Goal: Information Seeking & Learning: Learn about a topic

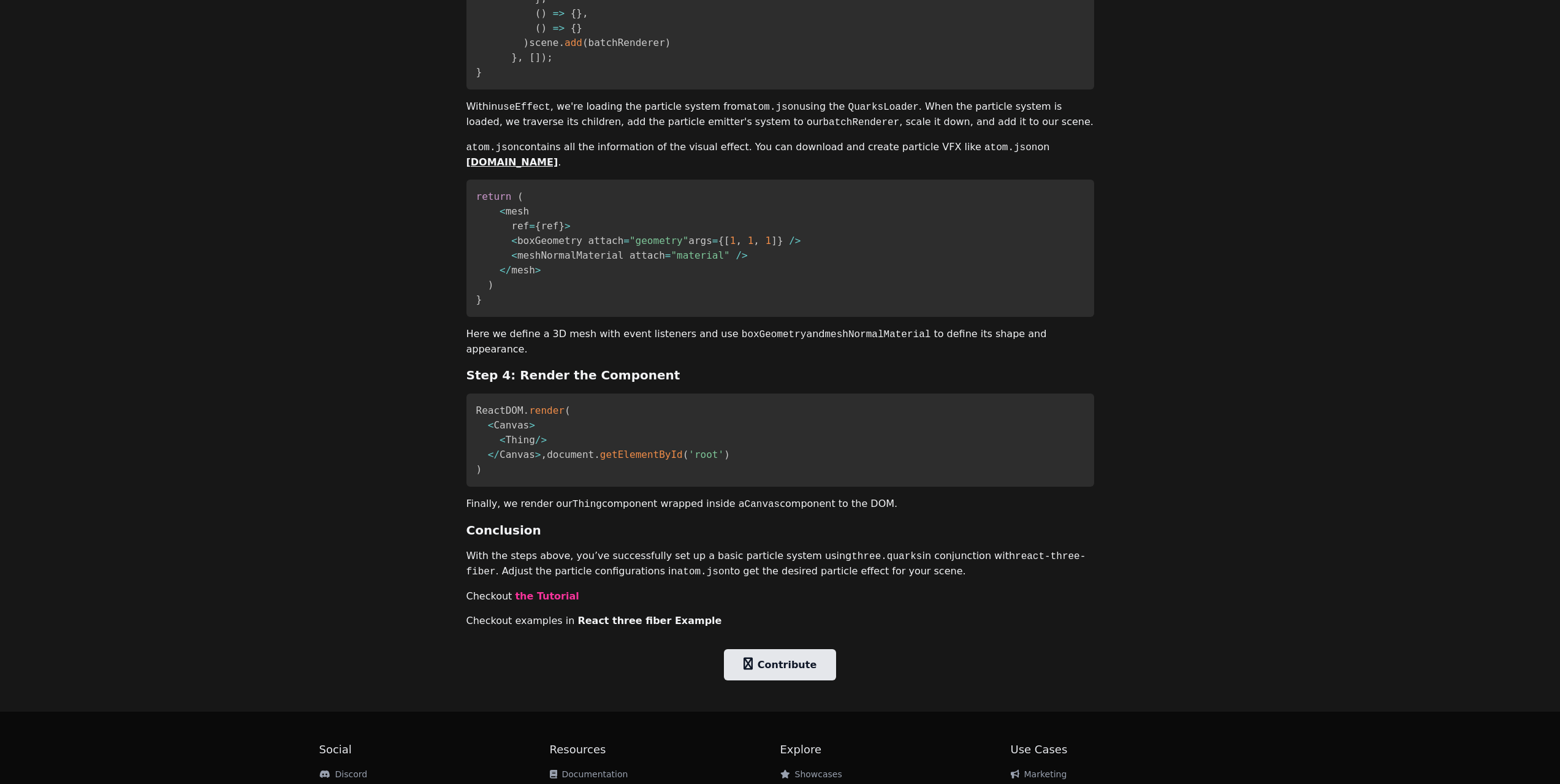
scroll to position [1514, 0]
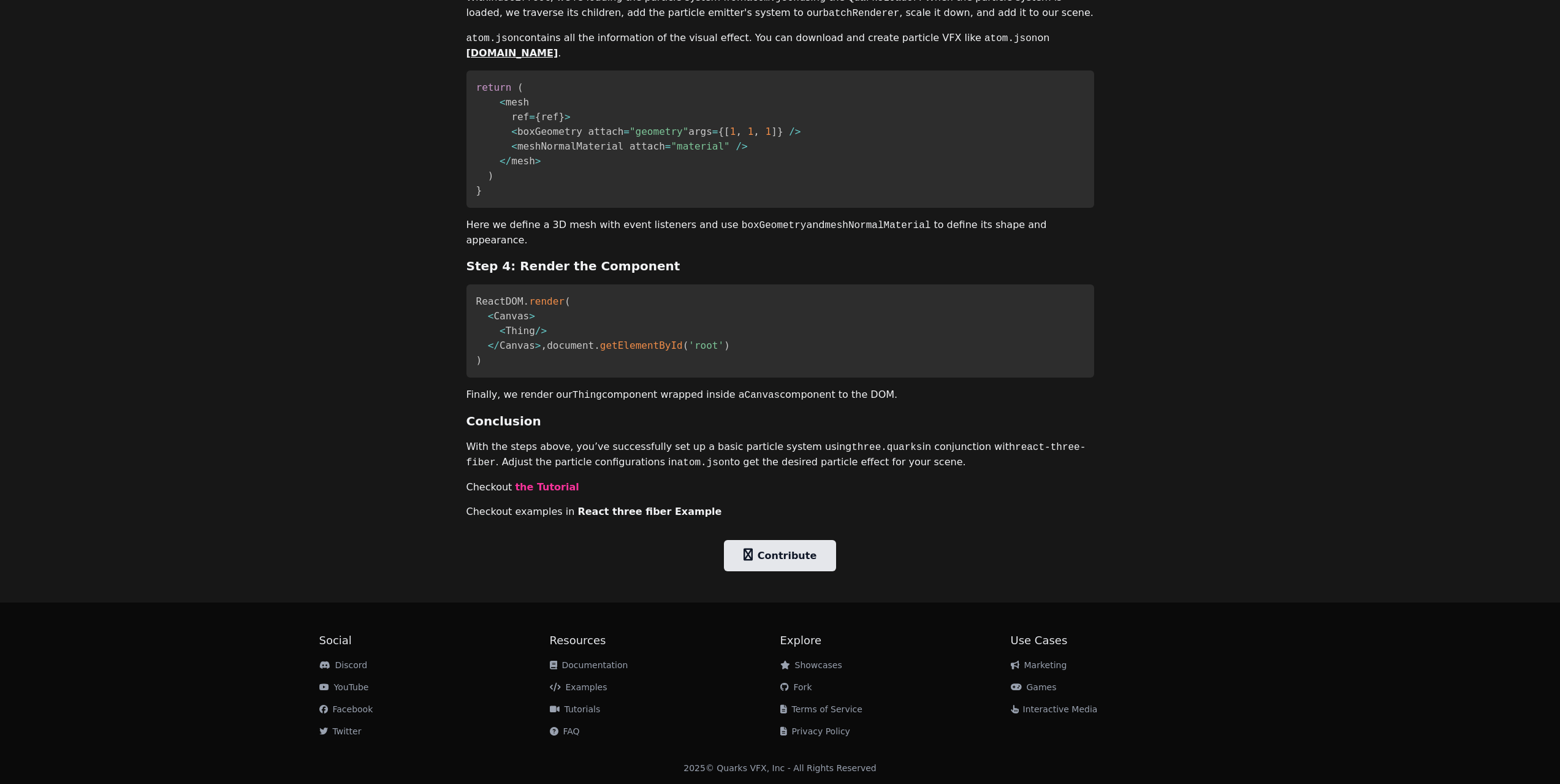
click at [636, 510] on link "React three fiber Example" at bounding box center [649, 512] width 144 height 12
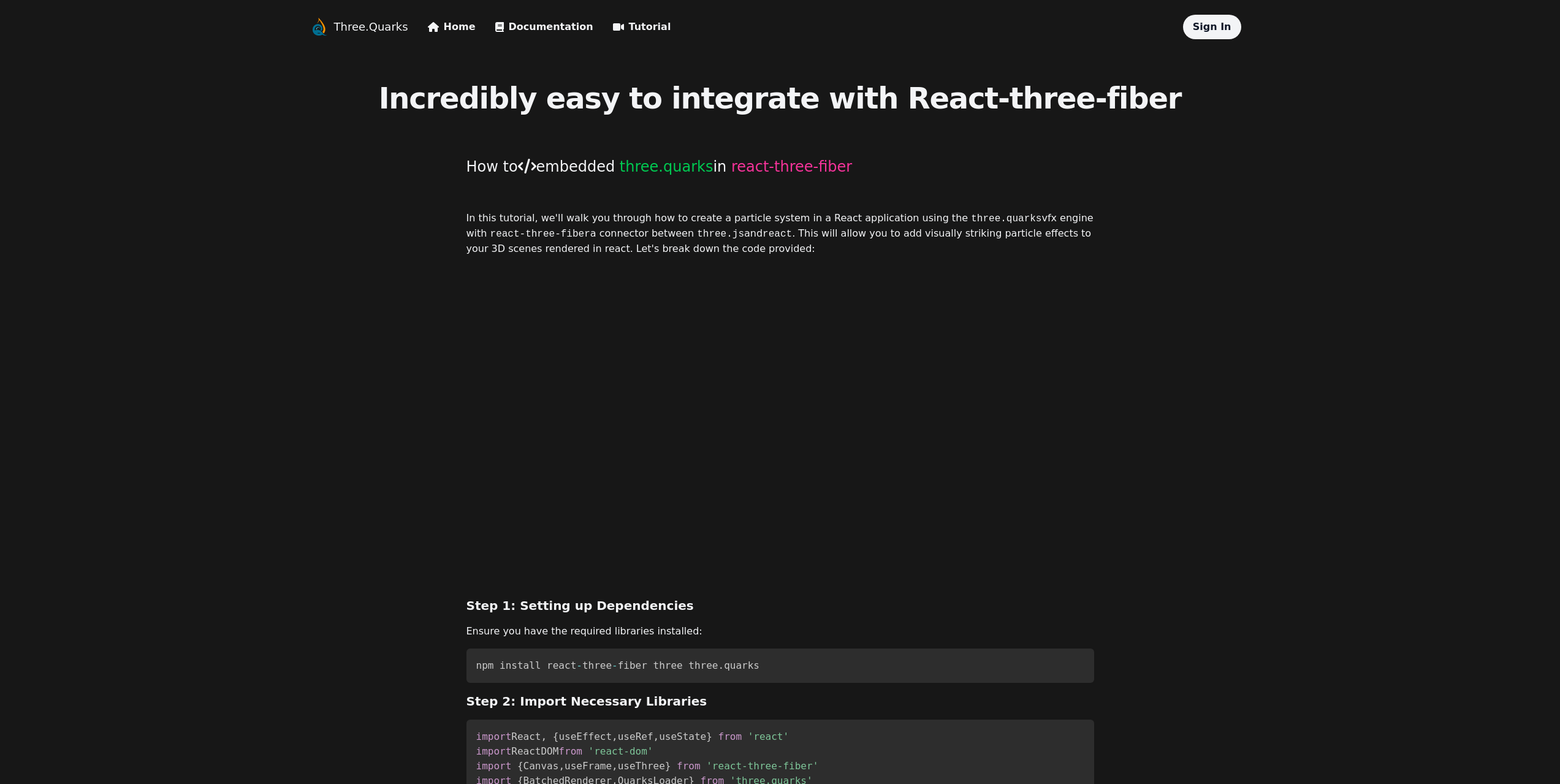
scroll to position [1514, 0]
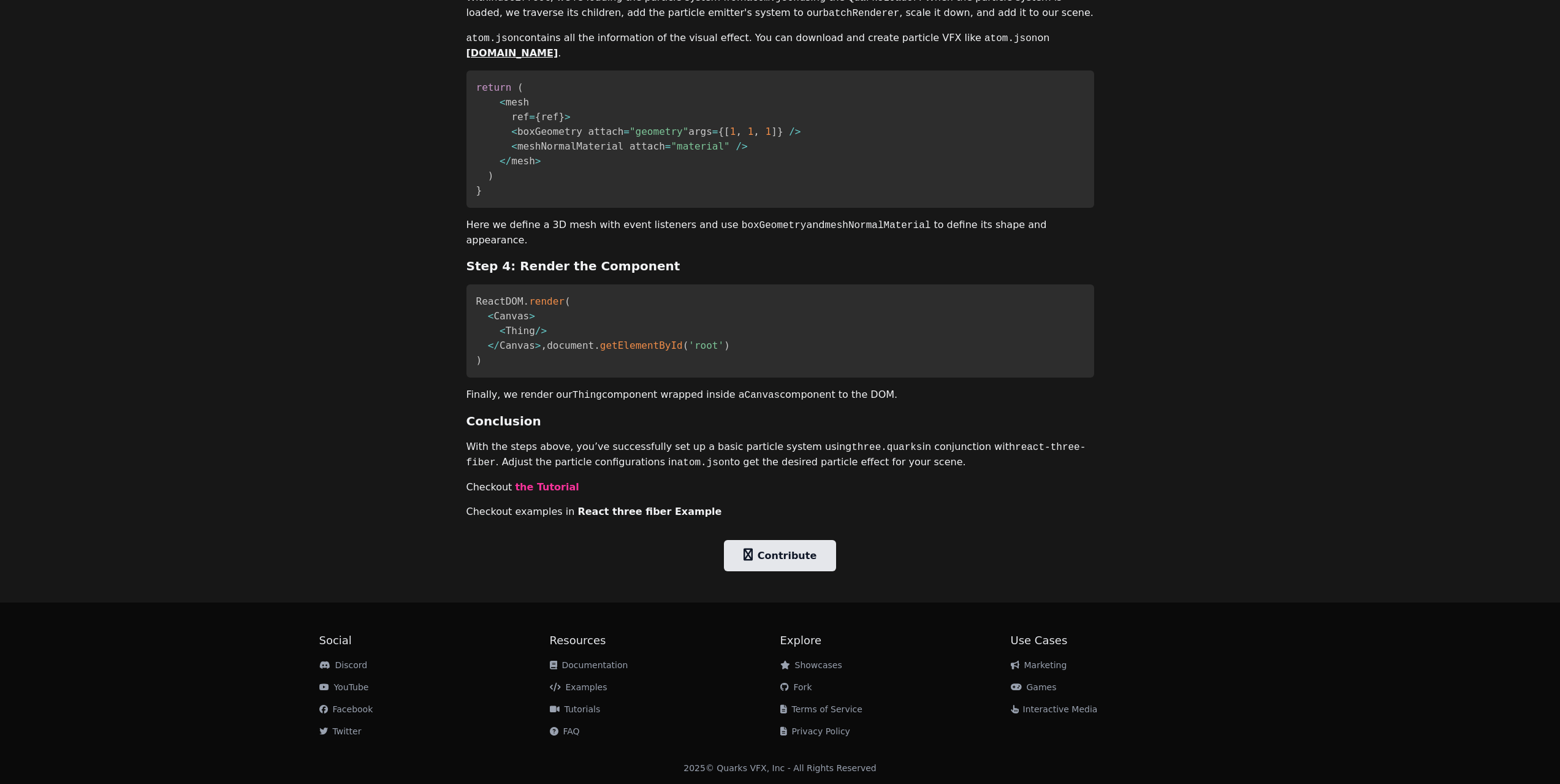
click at [580, 685] on link "Examples" at bounding box center [578, 687] width 58 height 10
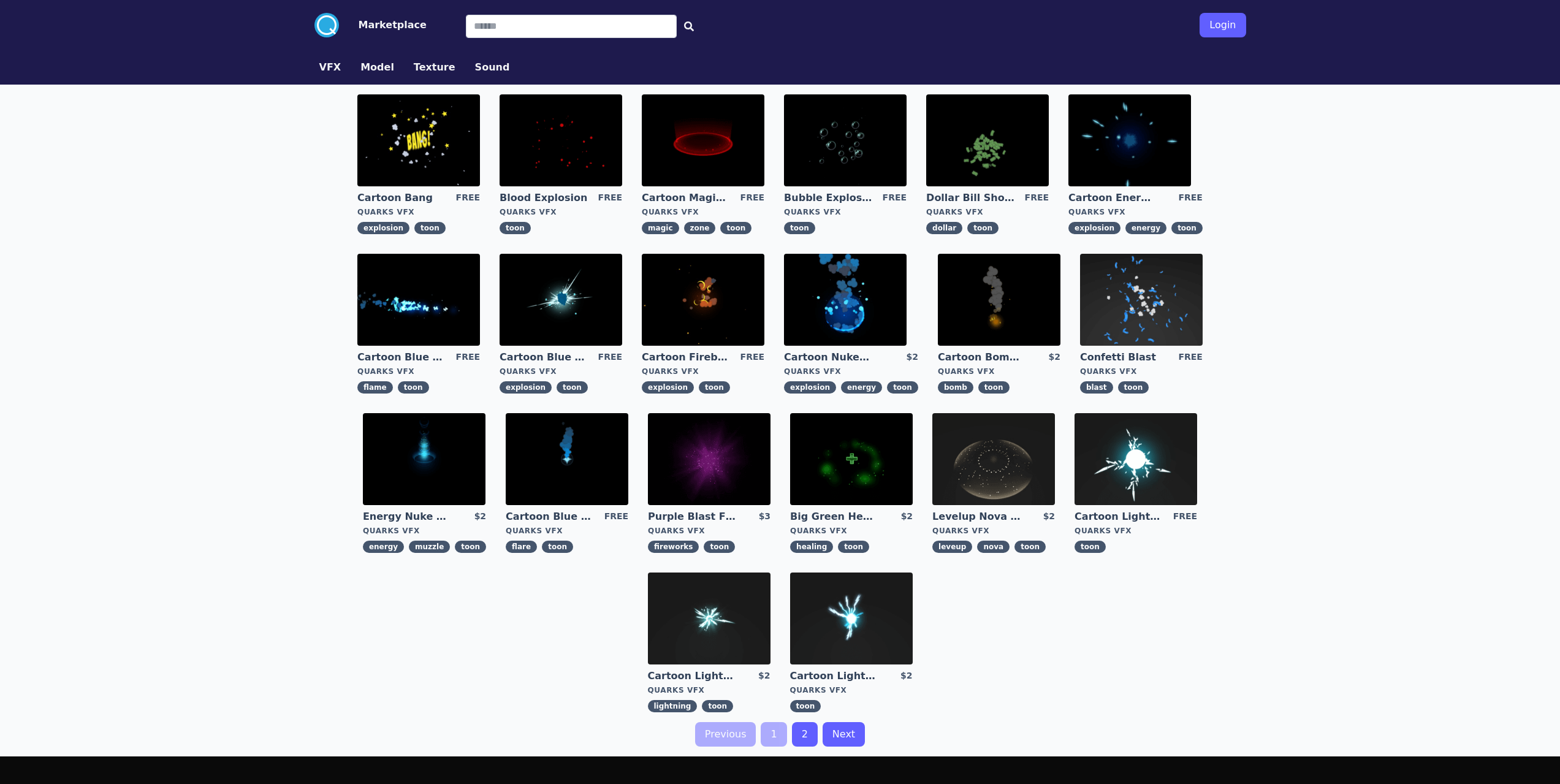
click at [546, 288] on img at bounding box center [561, 300] width 123 height 92
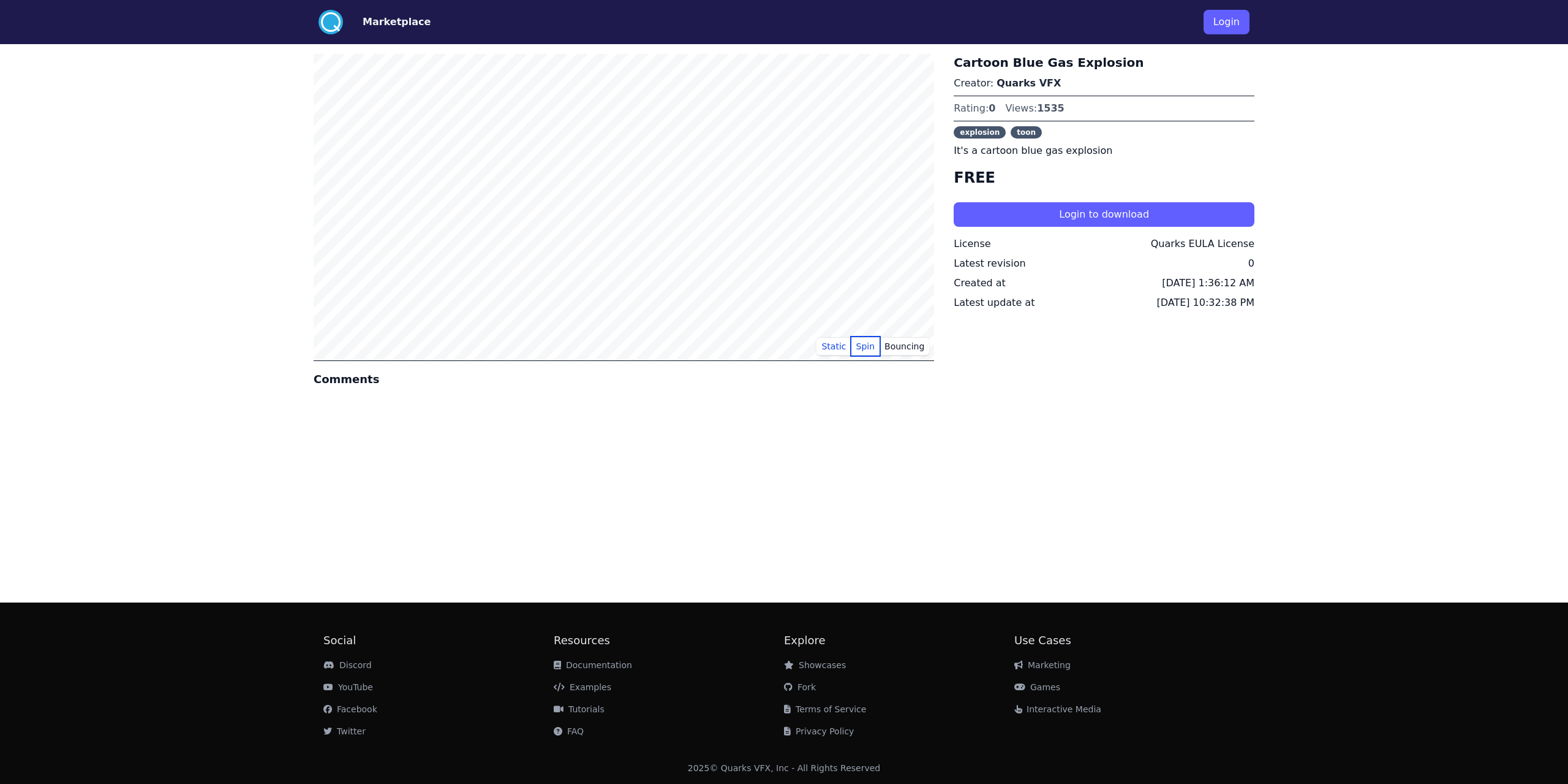
click at [878, 345] on button "Spin" at bounding box center [865, 347] width 28 height 19
click at [900, 349] on button "Bouncing" at bounding box center [904, 347] width 50 height 19
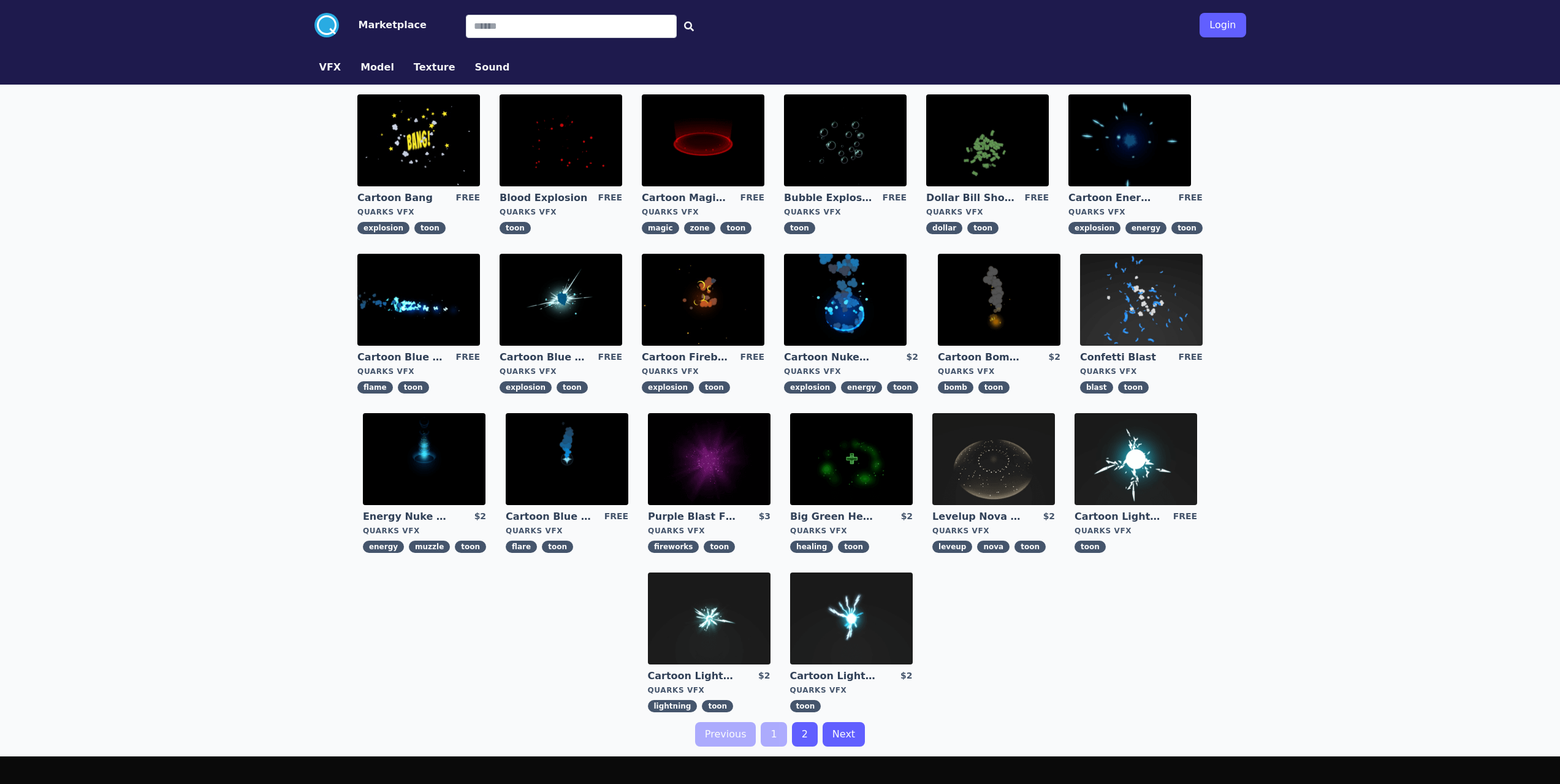
click at [714, 463] on img at bounding box center [709, 459] width 123 height 92
click at [328, 70] on button "VFX" at bounding box center [330, 68] width 22 height 15
click at [328, 70] on button "VFX" at bounding box center [330, 68] width 22 height 15
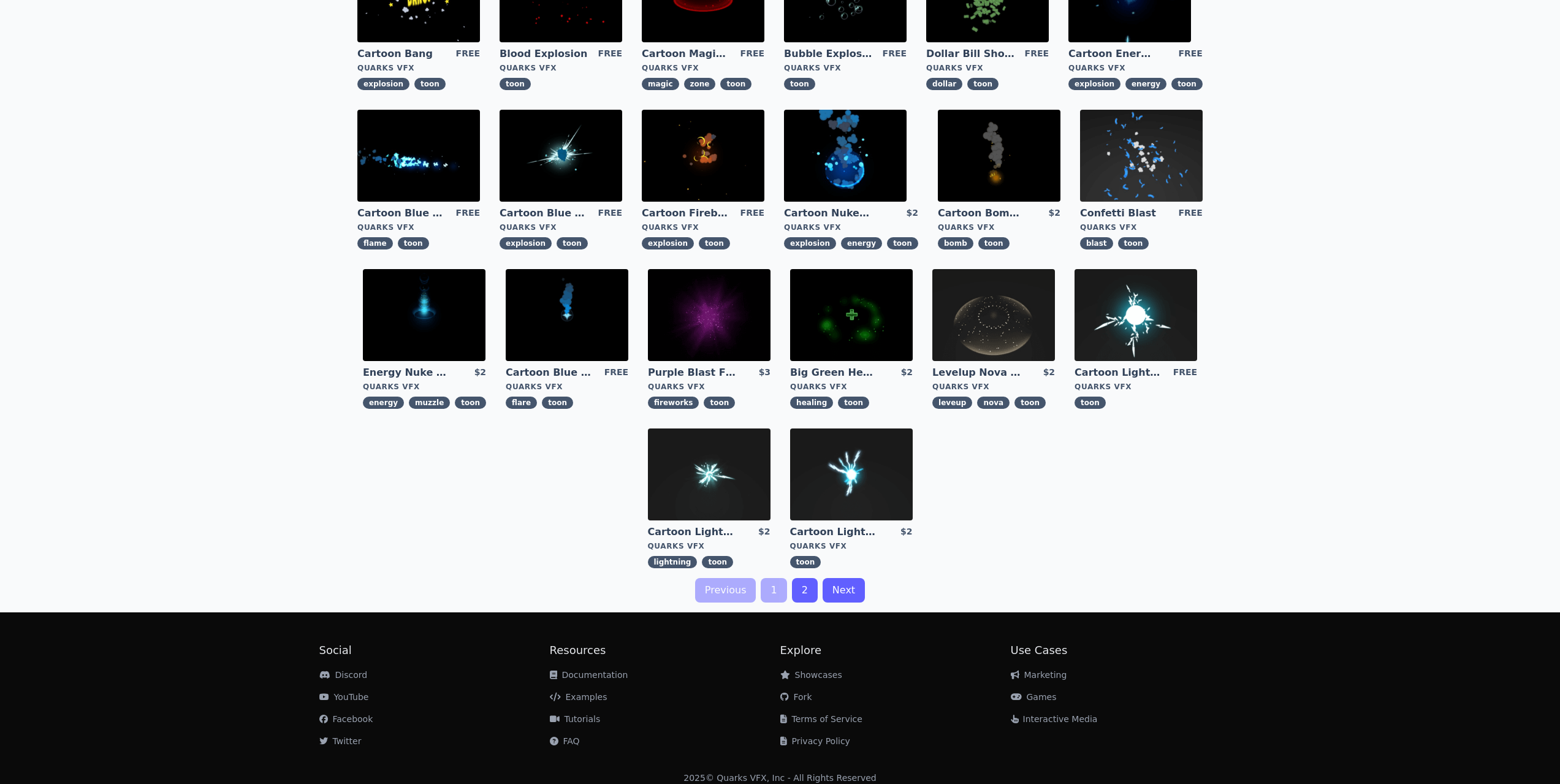
scroll to position [154, 0]
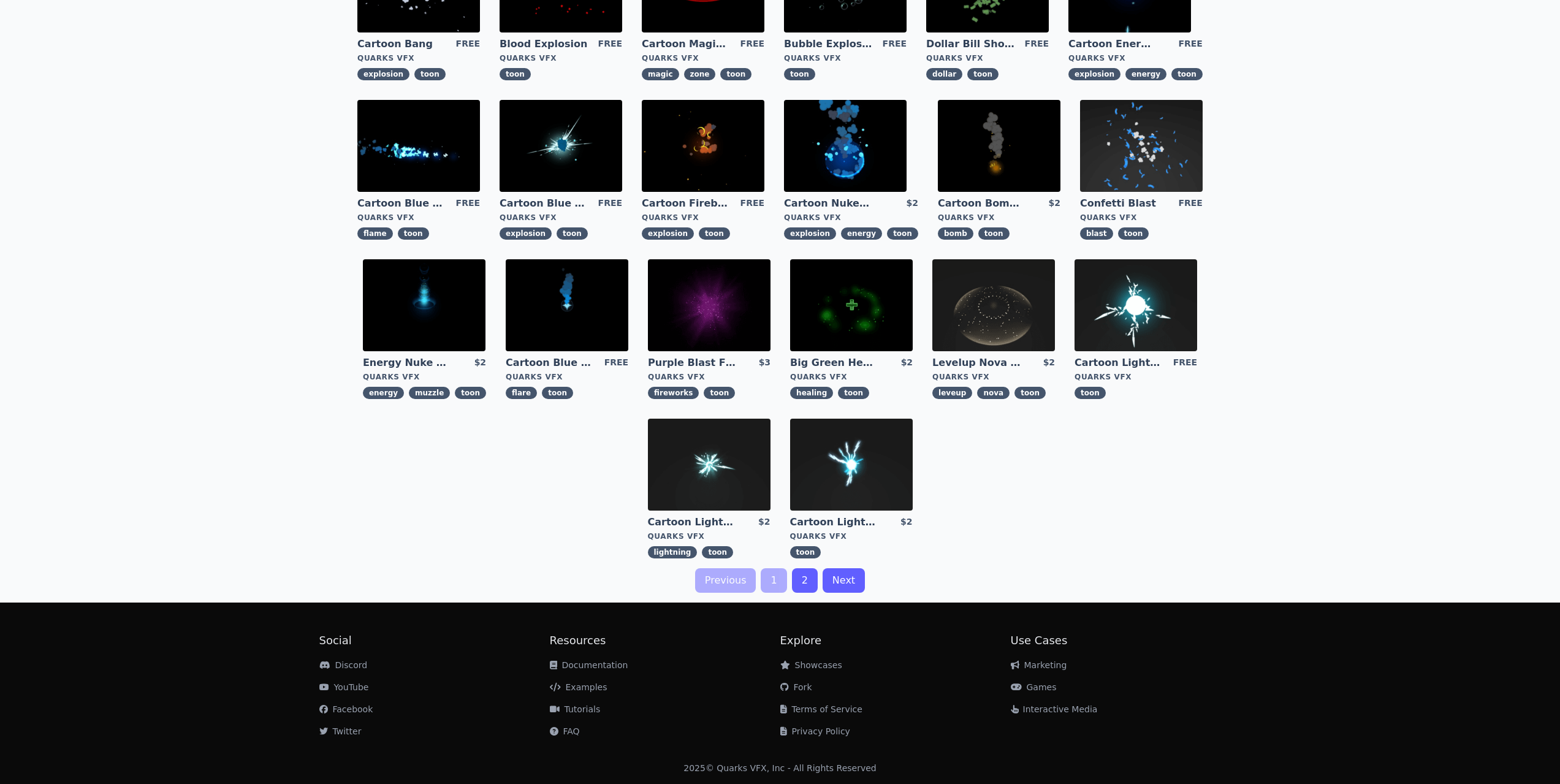
click at [798, 585] on link "2" at bounding box center [805, 580] width 26 height 25
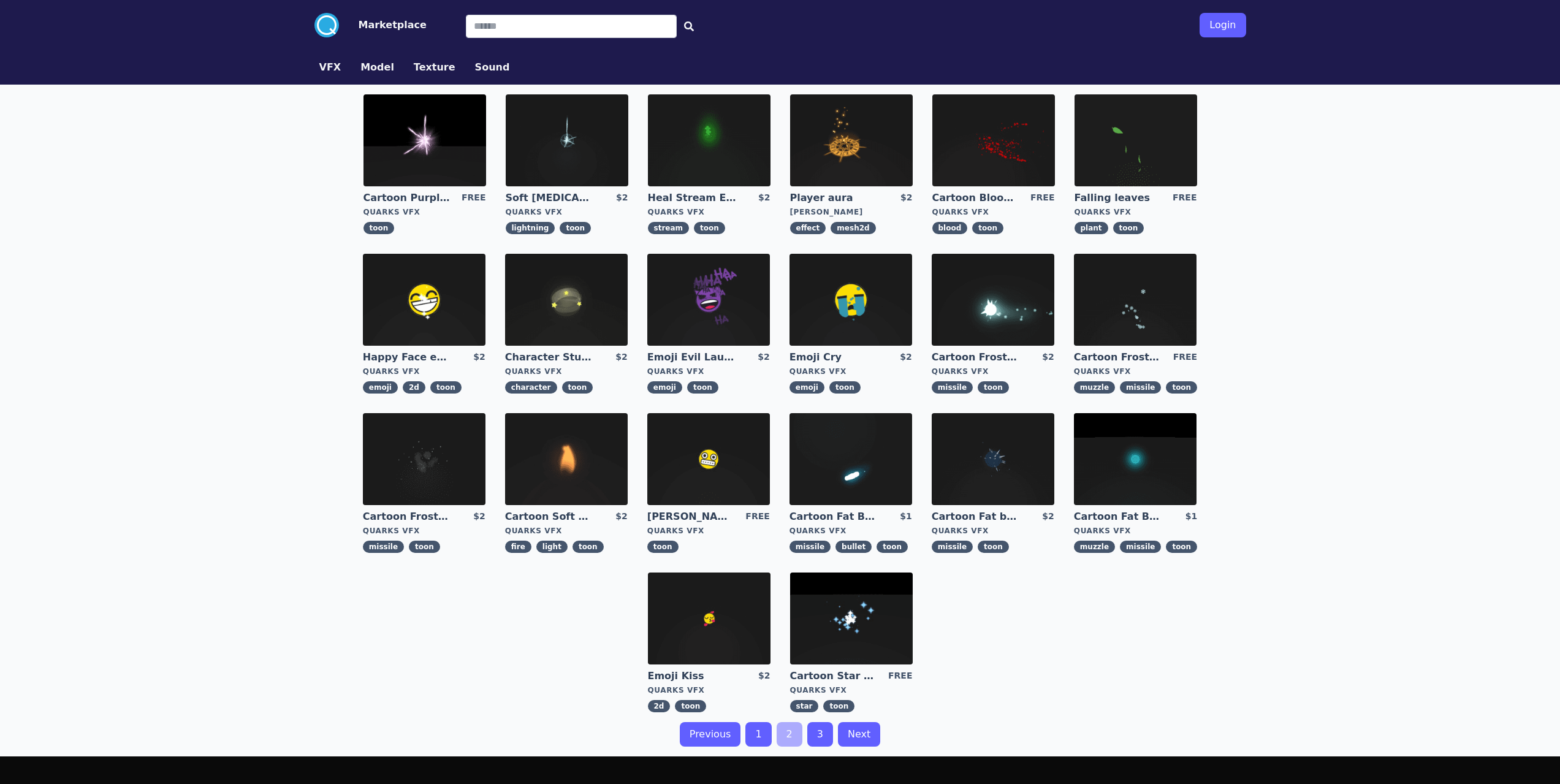
click at [367, 58] on div "VFX Model Texture Sound" at bounding box center [780, 68] width 941 height 34
click at [371, 69] on button "Model" at bounding box center [377, 68] width 34 height 15
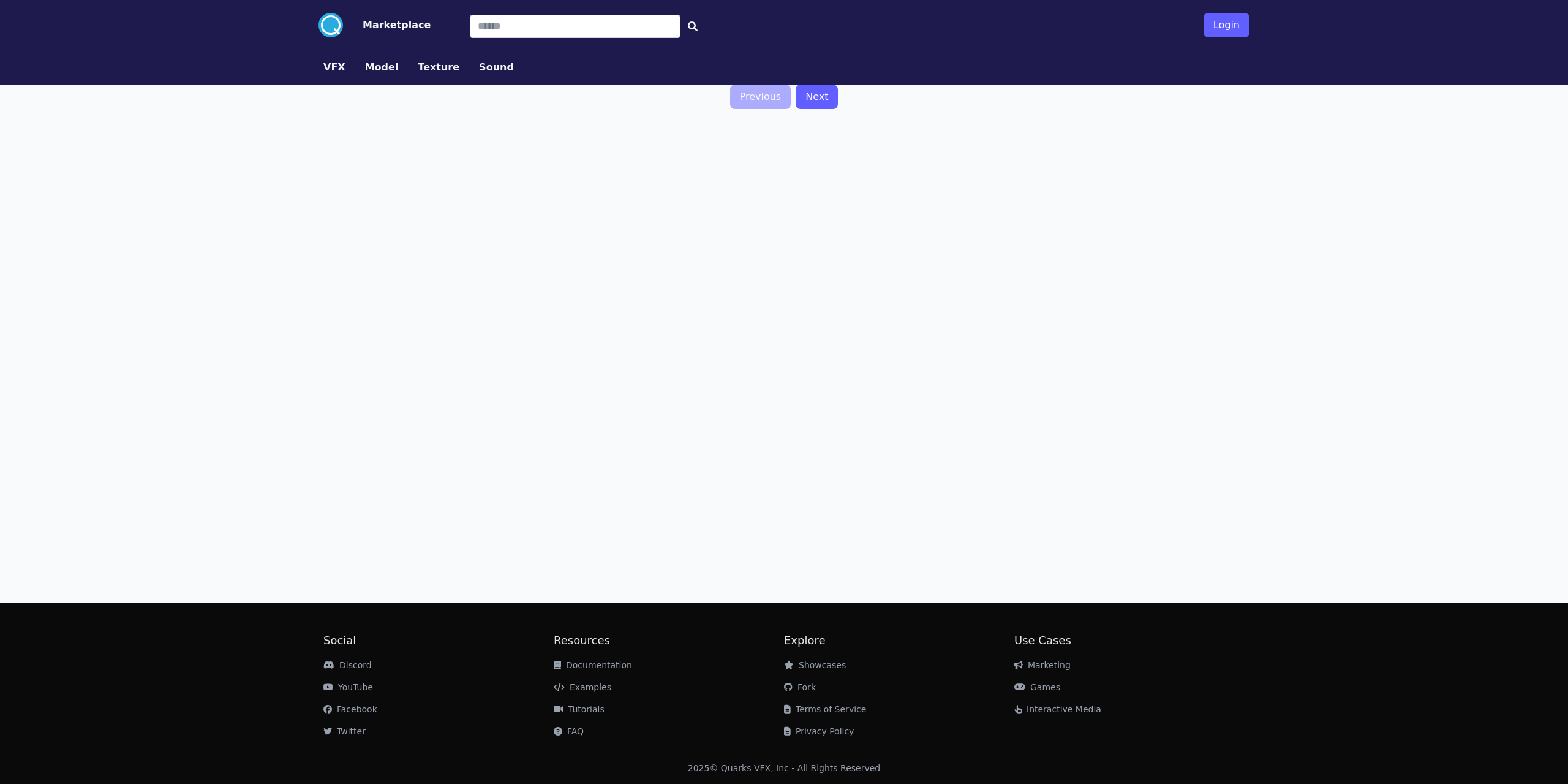
click at [425, 70] on button "Texture" at bounding box center [439, 68] width 42 height 15
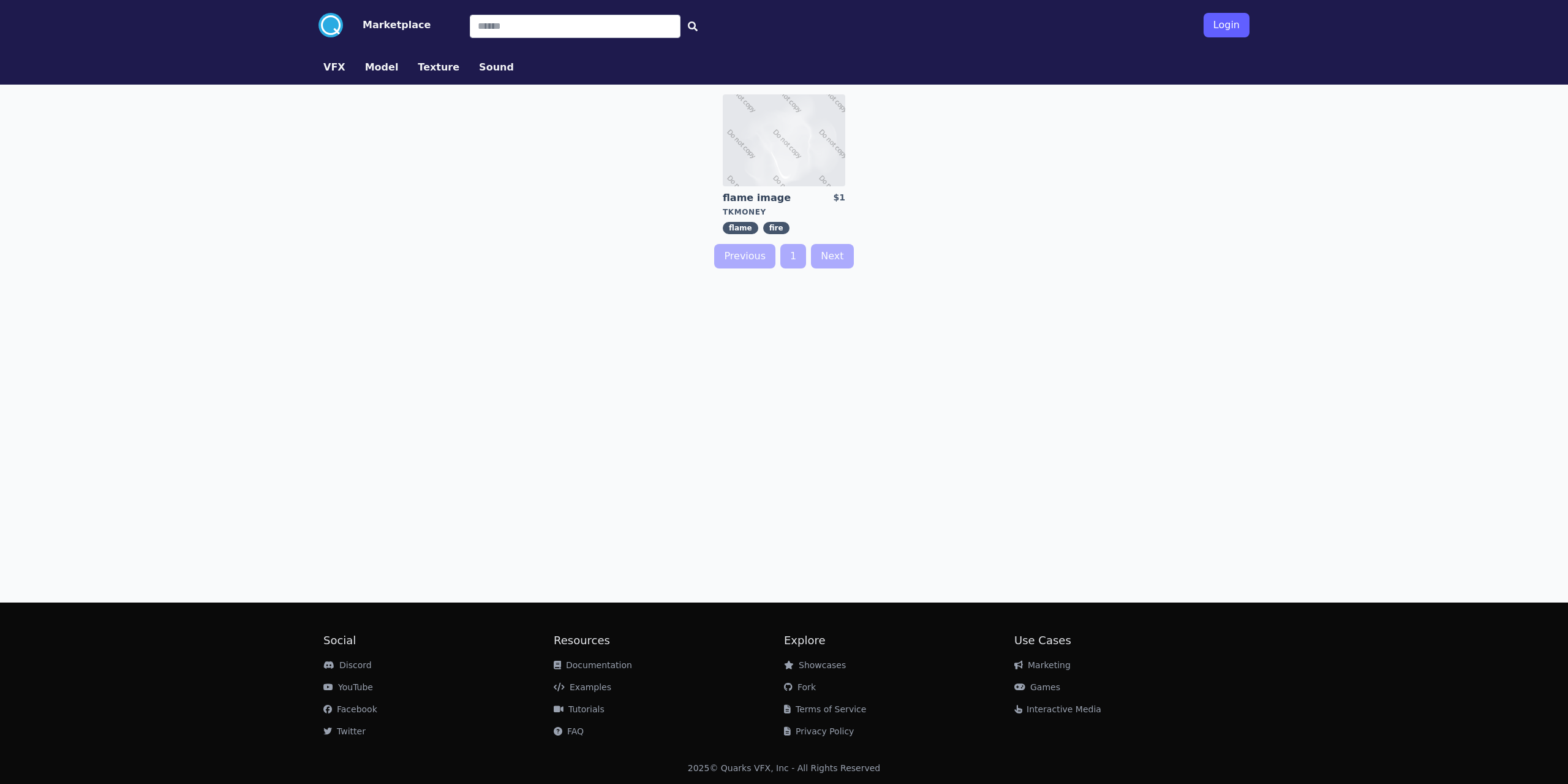
click at [479, 70] on button "Sound" at bounding box center [496, 68] width 35 height 15
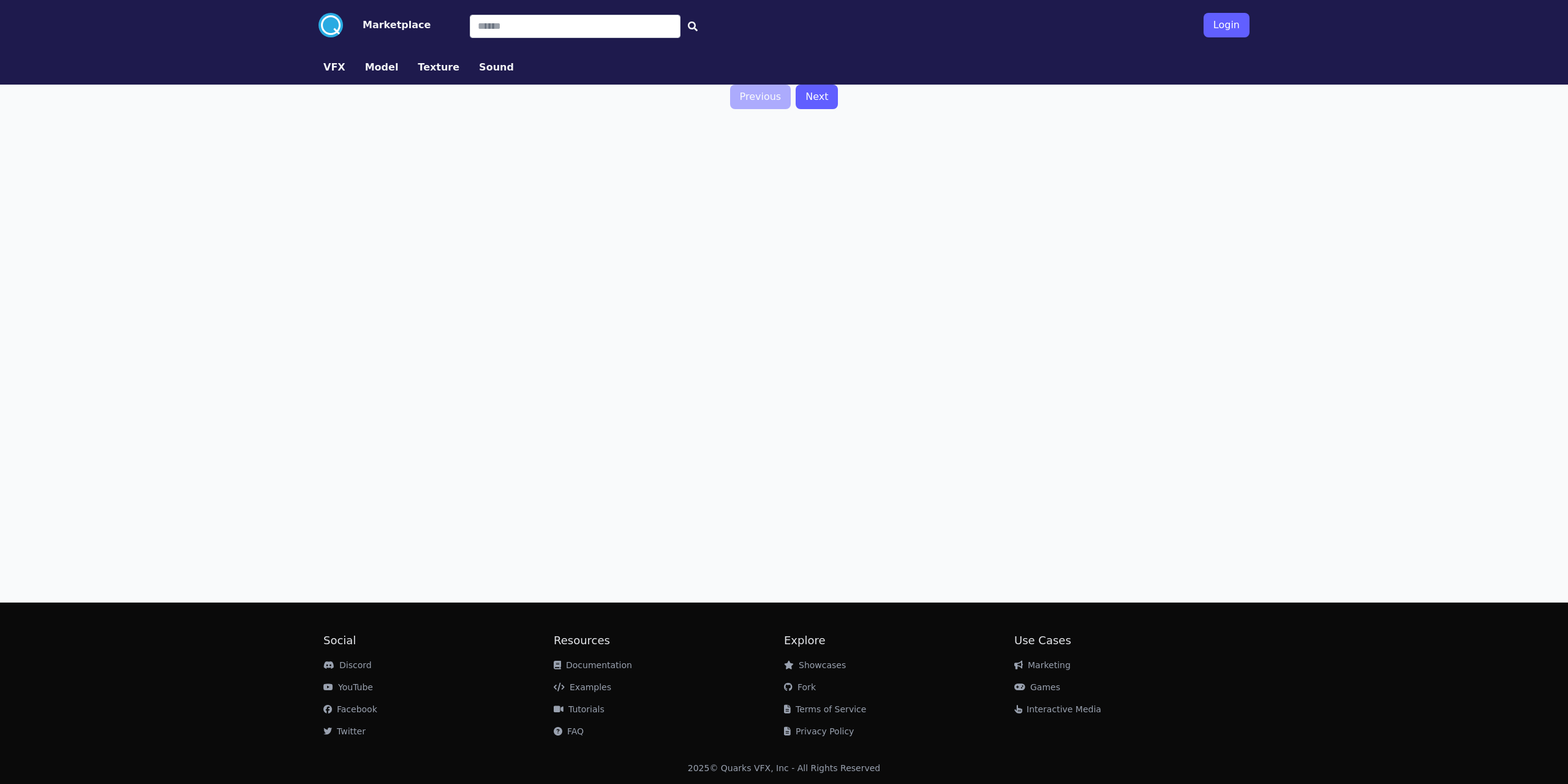
click at [342, 74] on link "VFX" at bounding box center [334, 68] width 42 height 15
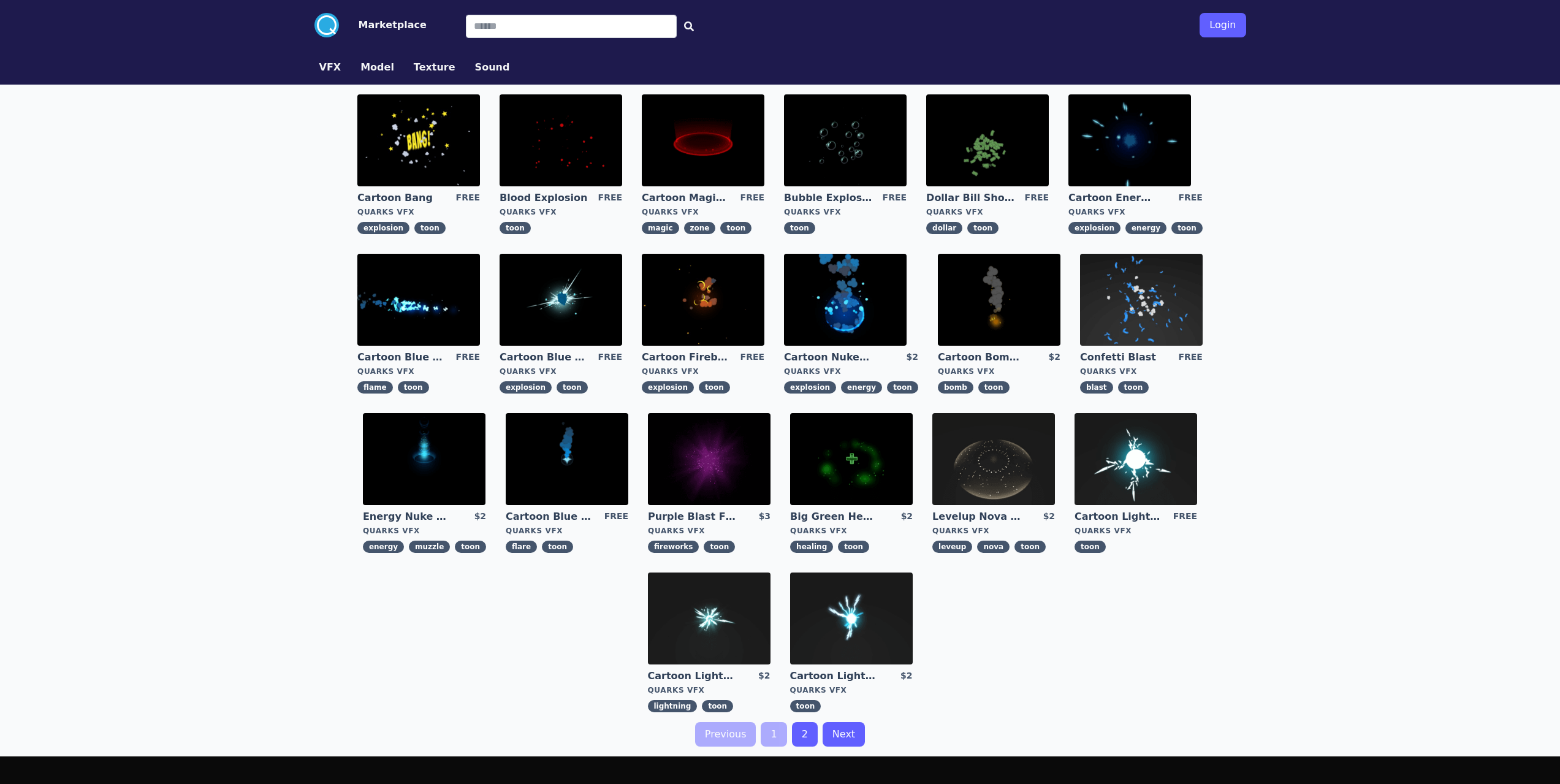
click at [681, 142] on img at bounding box center [703, 140] width 123 height 92
click at [847, 303] on img at bounding box center [845, 300] width 123 height 92
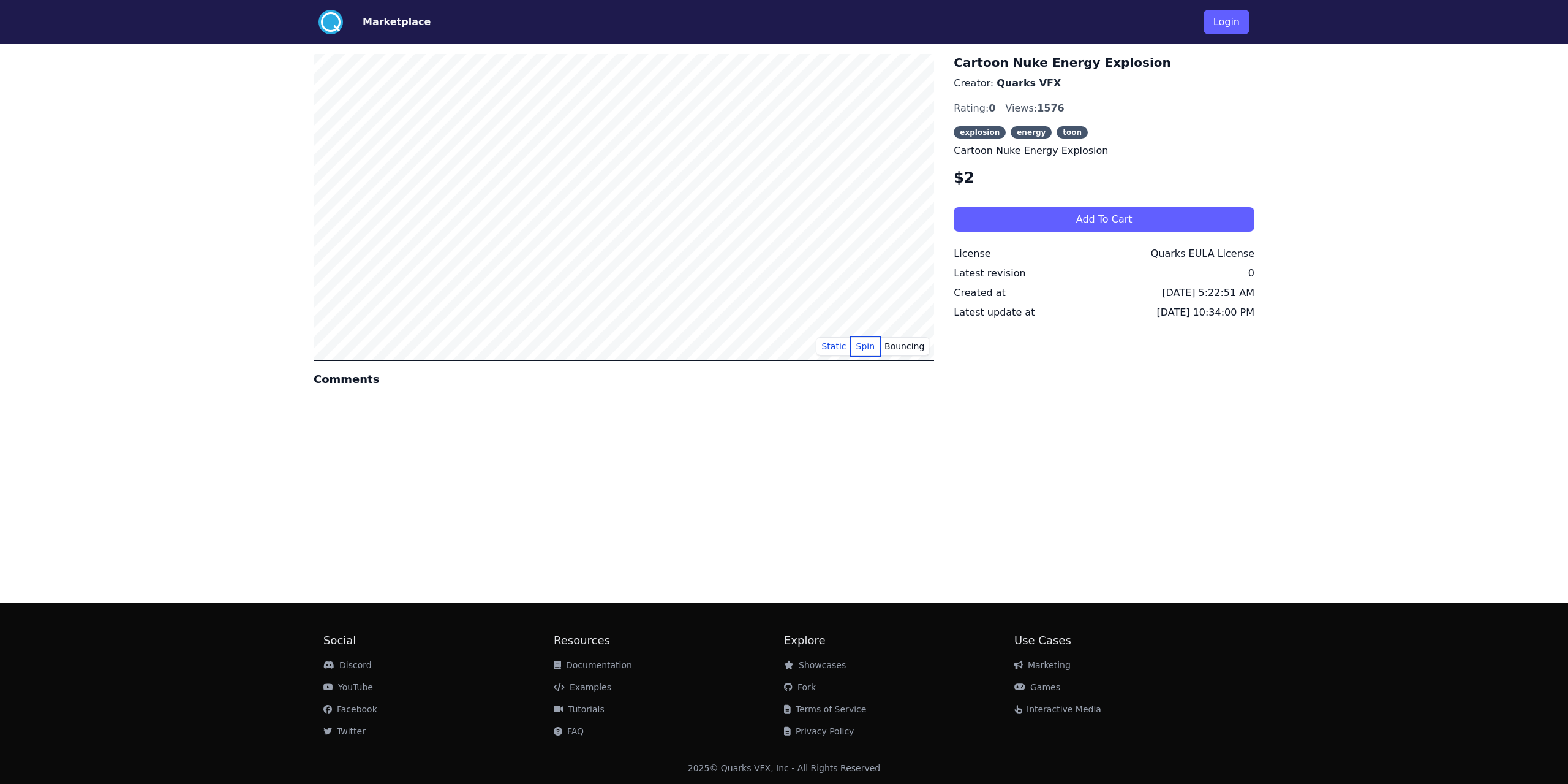
click at [866, 349] on button "Spin" at bounding box center [865, 347] width 28 height 19
click at [929, 349] on button "Bouncing" at bounding box center [904, 347] width 50 height 19
click at [906, 347] on button "Bouncing" at bounding box center [904, 347] width 50 height 19
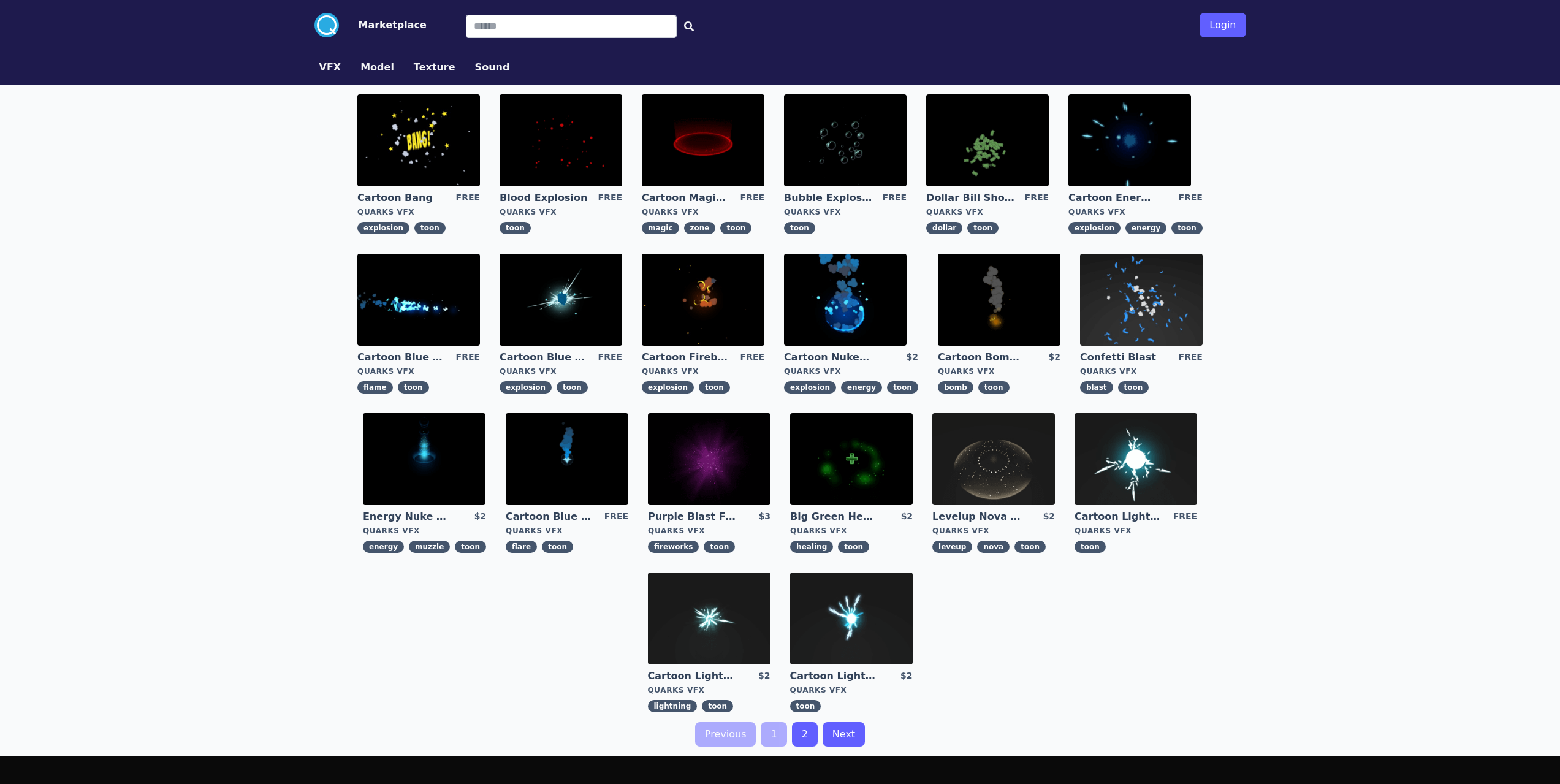
click at [564, 290] on img at bounding box center [561, 300] width 123 height 92
click at [430, 464] on img at bounding box center [424, 459] width 123 height 92
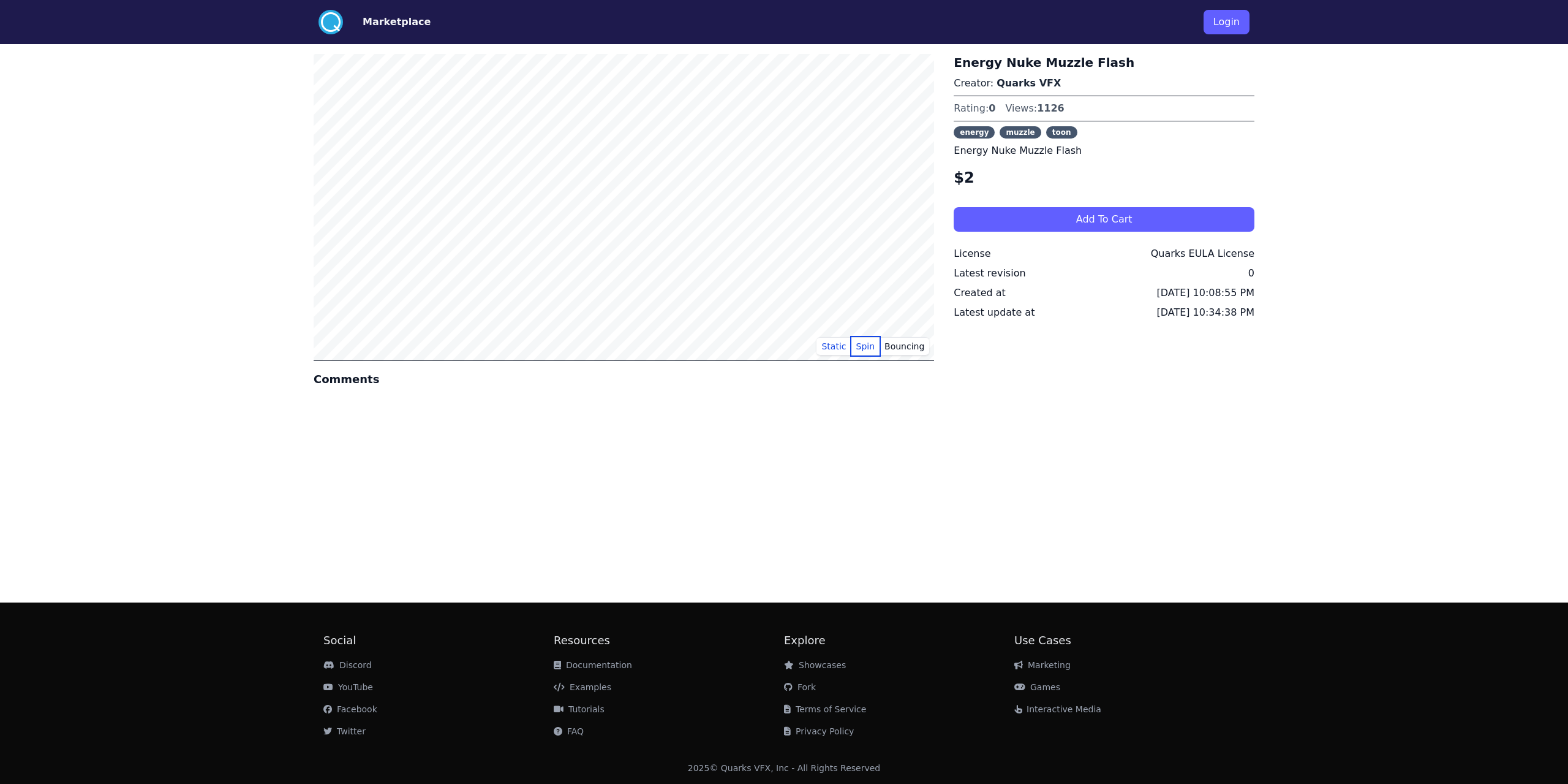
click at [876, 351] on button "Spin" at bounding box center [865, 347] width 28 height 19
click at [905, 352] on button "Bouncing" at bounding box center [904, 347] width 50 height 19
click at [861, 347] on button "Spin" at bounding box center [865, 347] width 28 height 19
click at [845, 346] on button "Static" at bounding box center [834, 347] width 34 height 19
click at [348, 19] on link "Marketplace" at bounding box center [387, 22] width 87 height 15
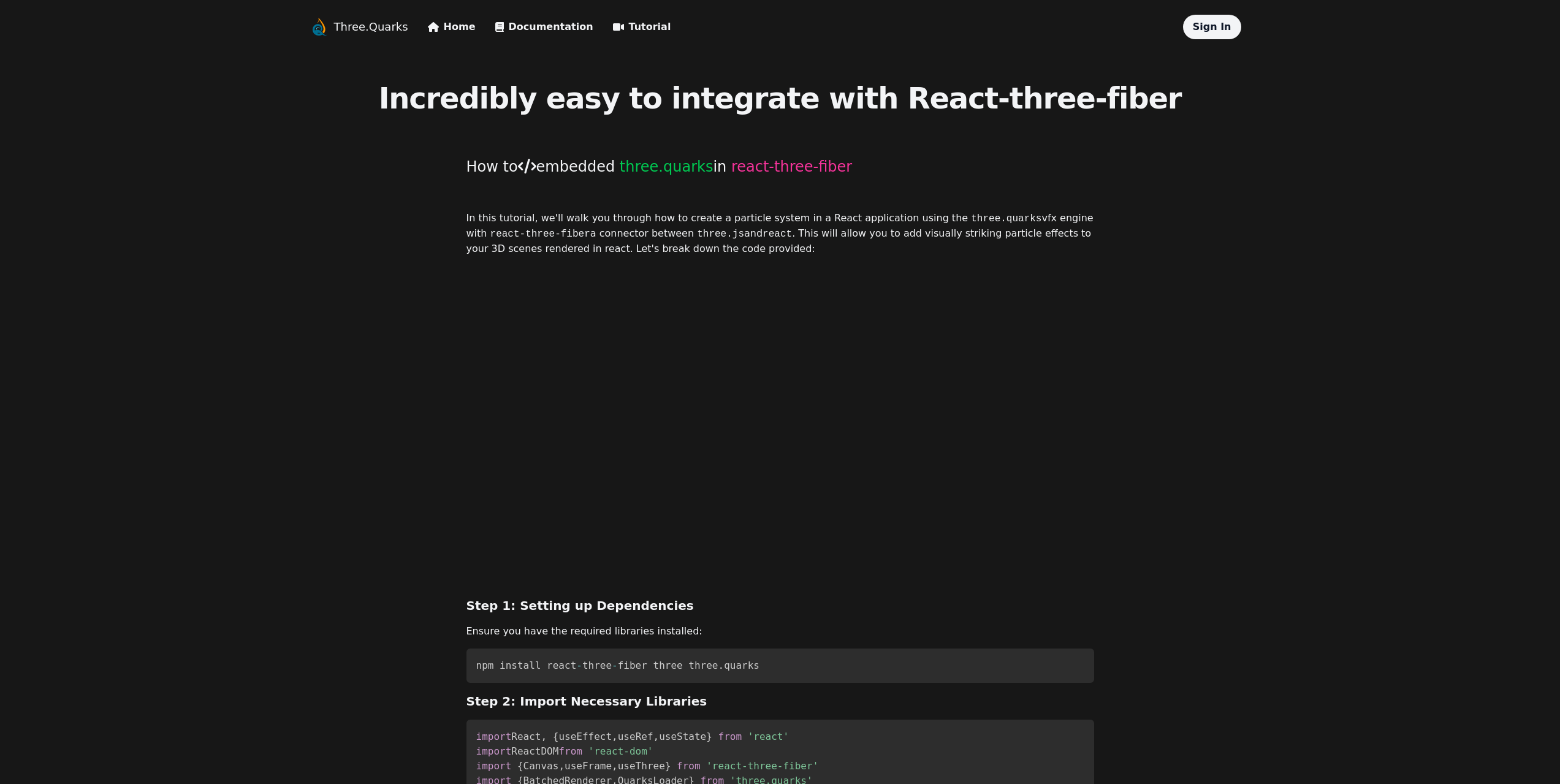
scroll to position [1514, 0]
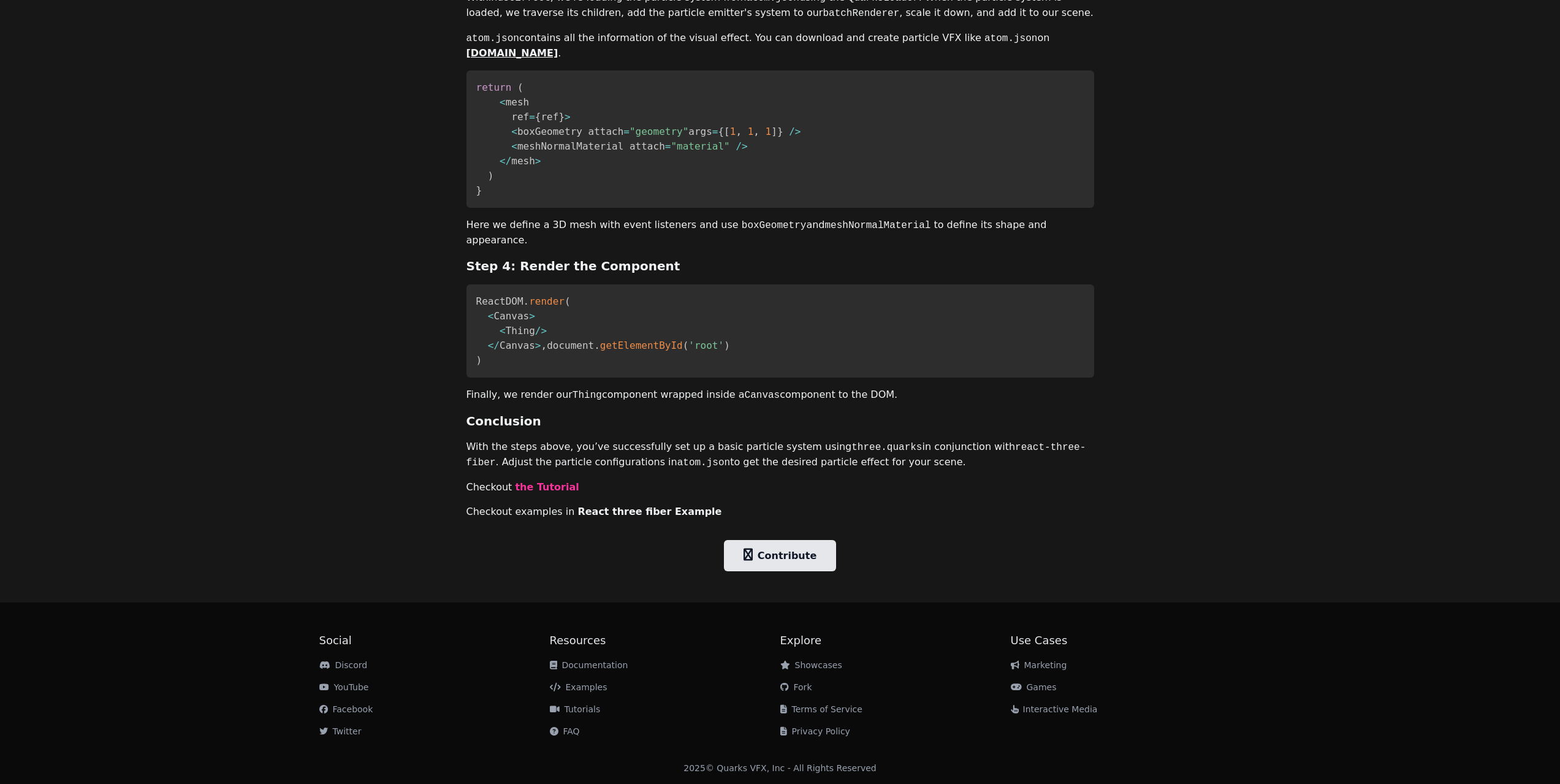
click at [808, 662] on link "Showcases" at bounding box center [811, 665] width 62 height 10
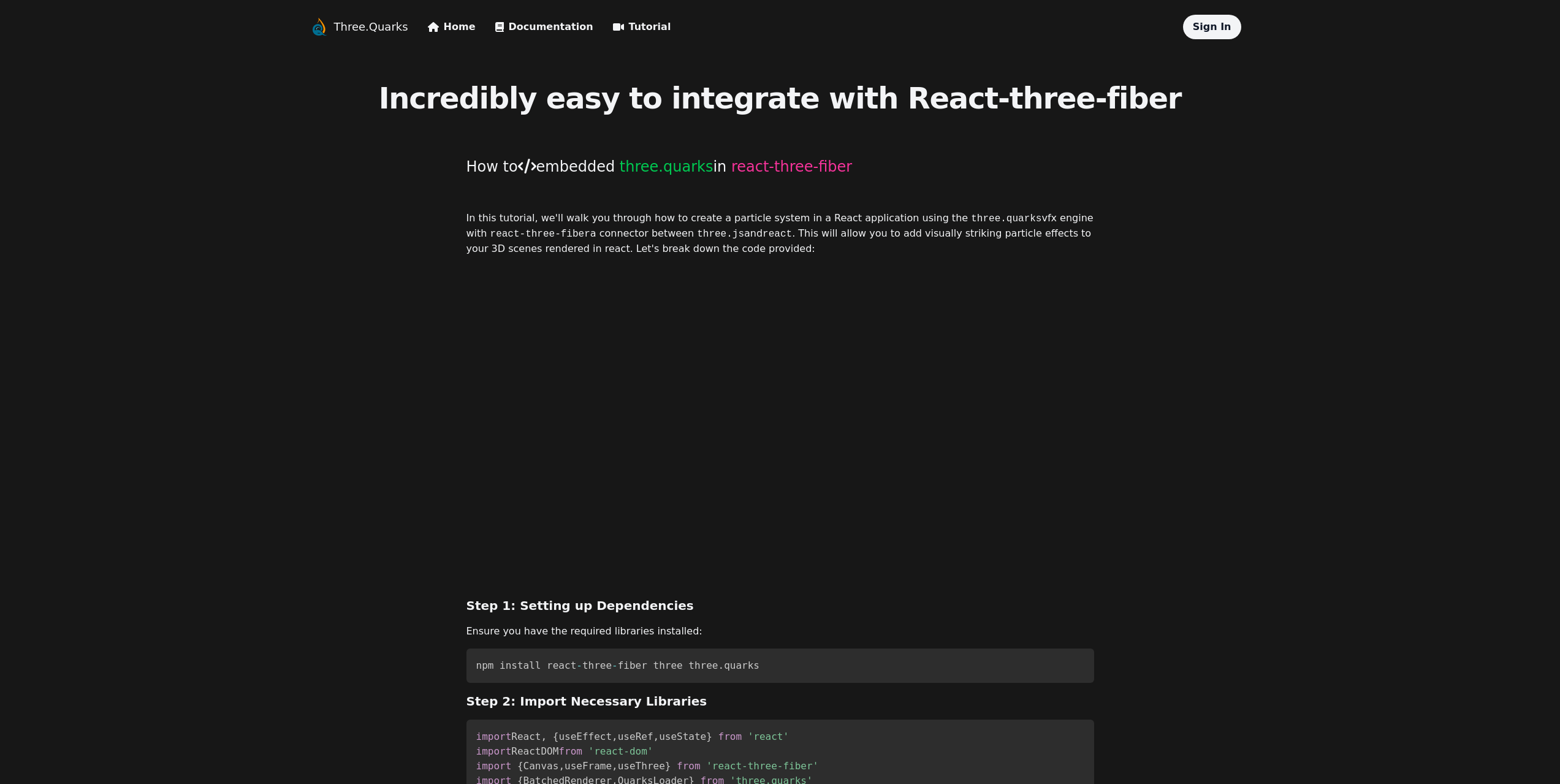
click at [355, 24] on link "Three.Quarks" at bounding box center [371, 27] width 74 height 17
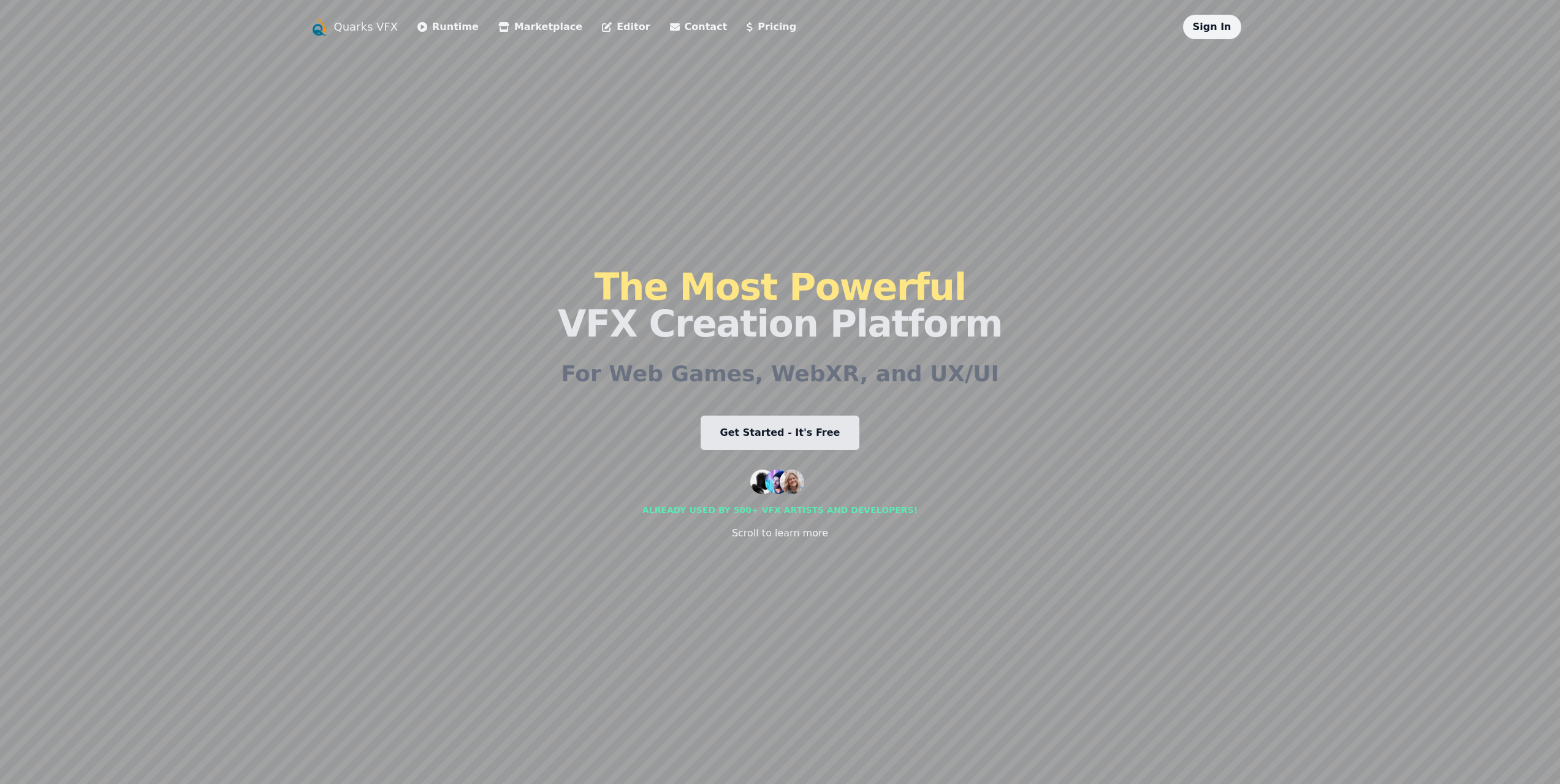
click at [602, 22] on link "Editor" at bounding box center [626, 27] width 48 height 15
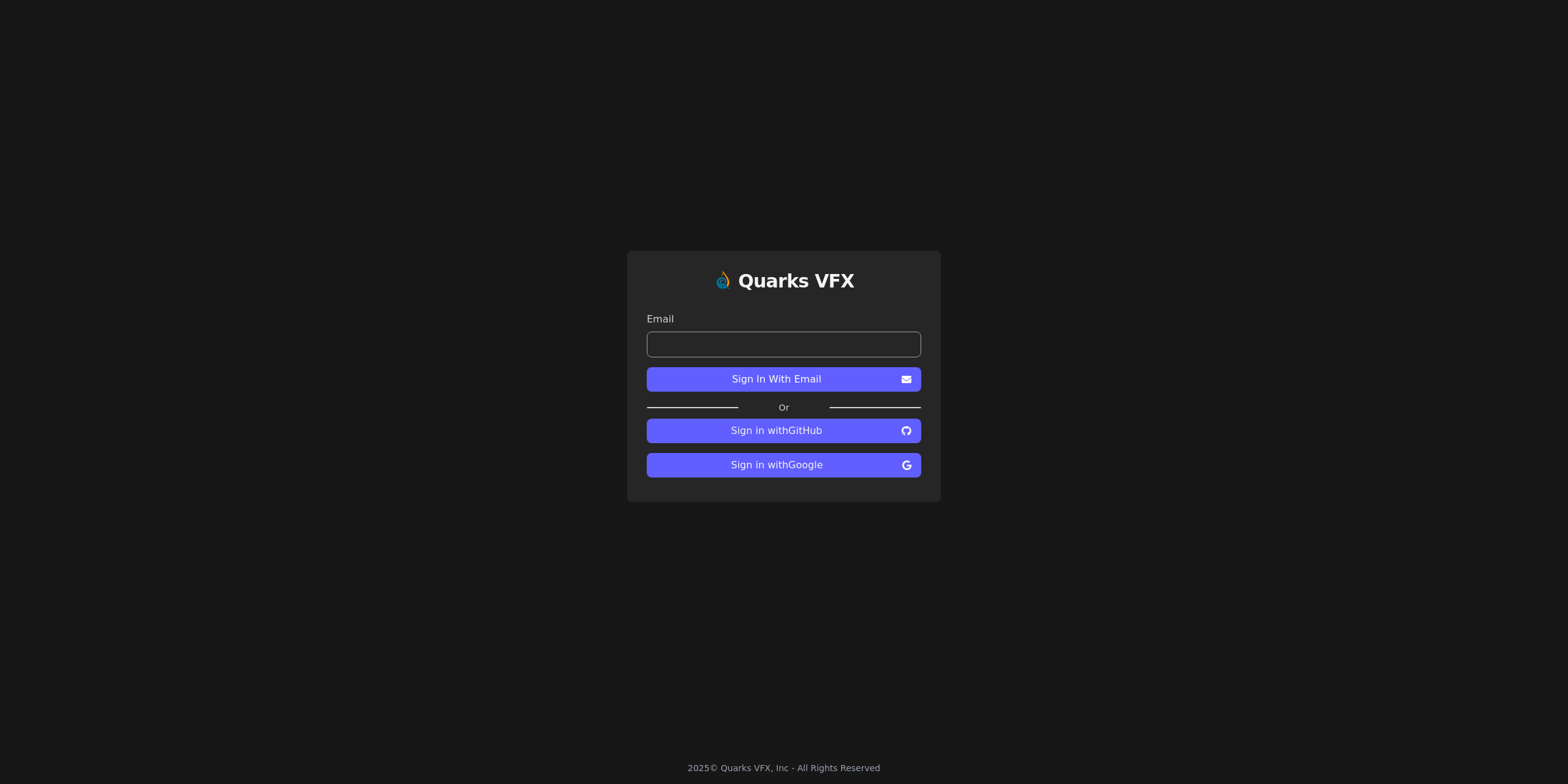
click at [803, 465] on span "Sign in with Google" at bounding box center [776, 465] width 240 height 15
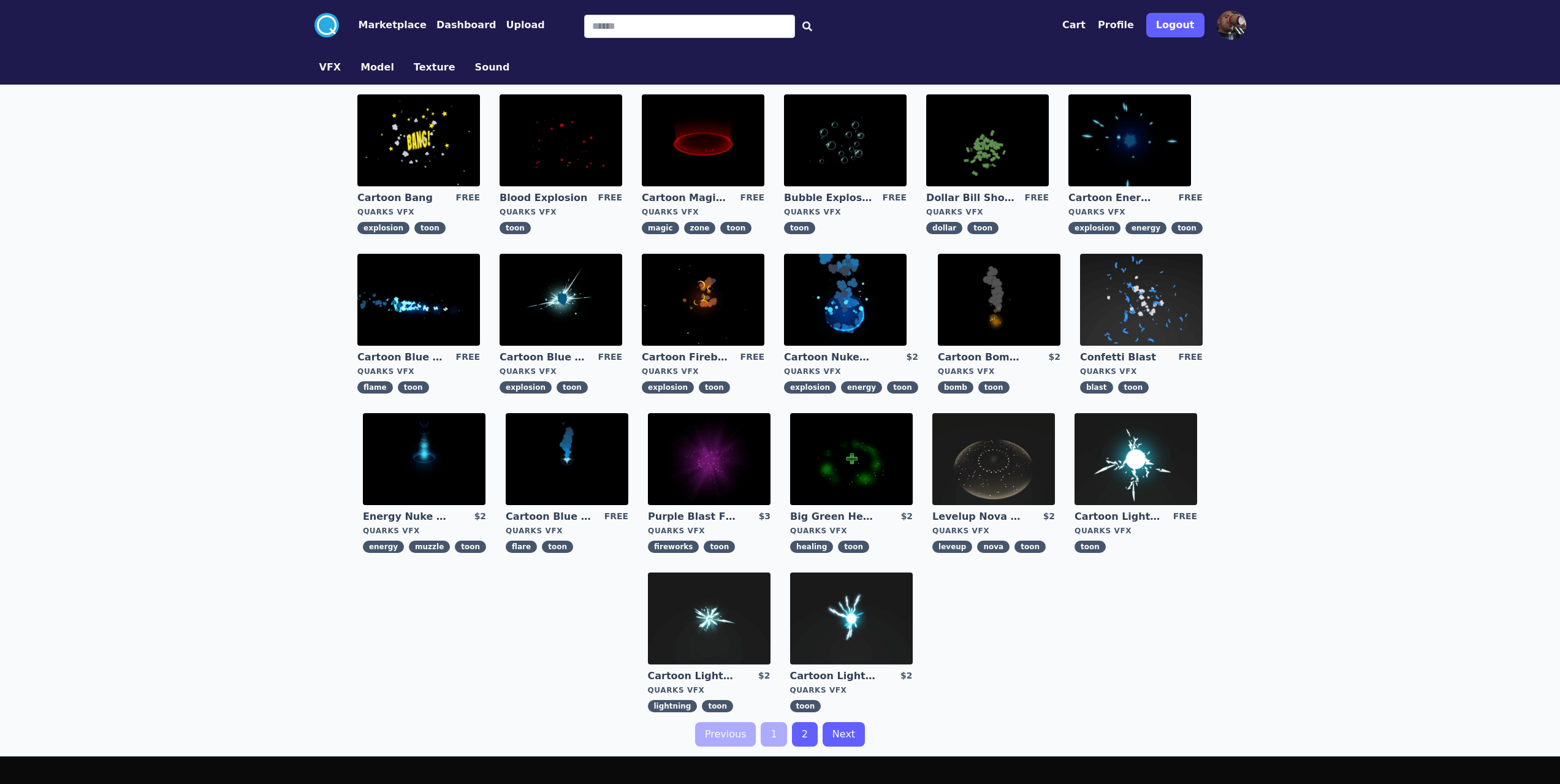
click at [663, 463] on img at bounding box center [709, 459] width 123 height 92
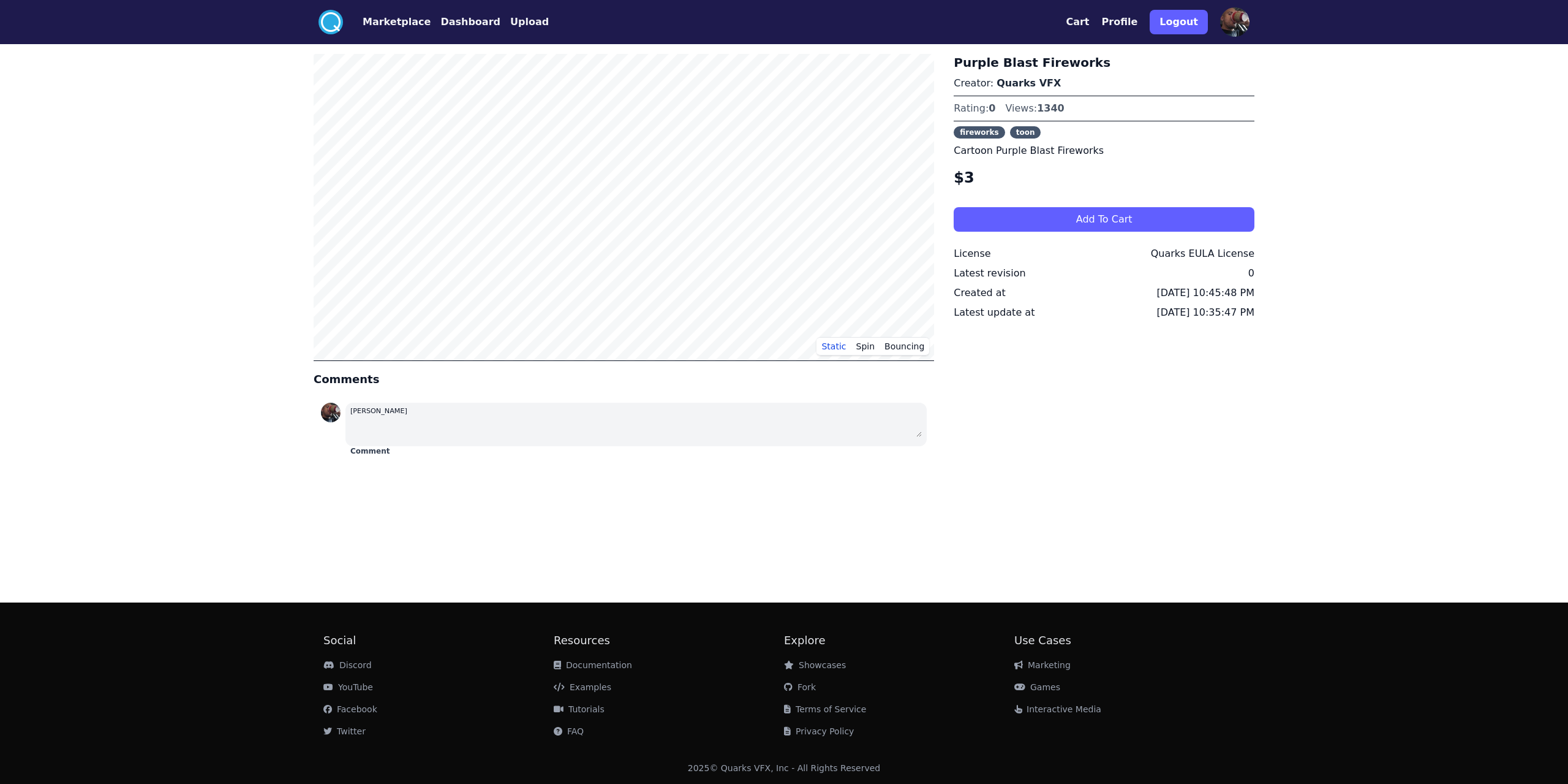
click at [451, 20] on button "Dashboard" at bounding box center [470, 22] width 60 height 15
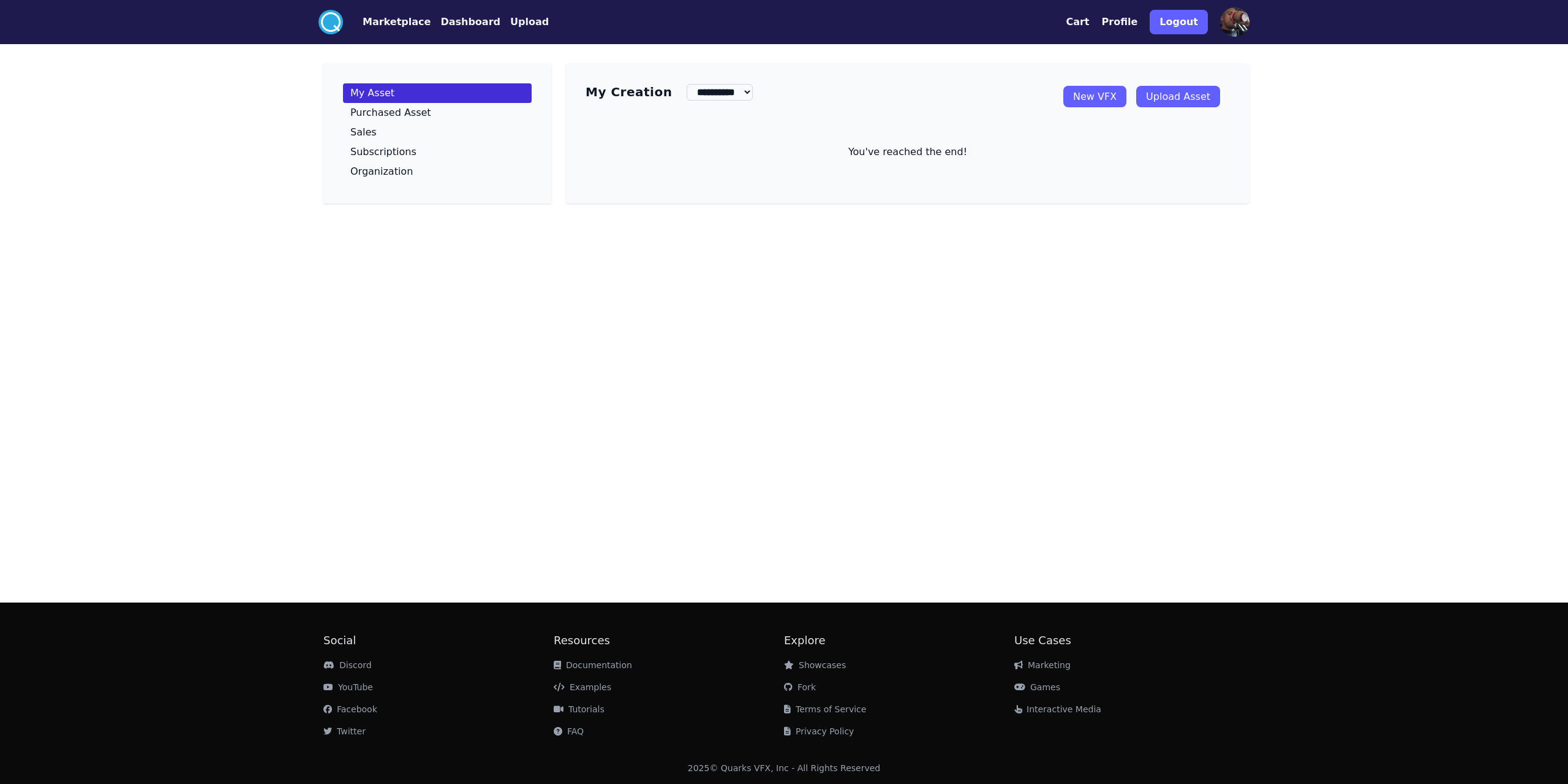
click at [1118, 102] on link "New VFX" at bounding box center [1094, 96] width 63 height 21
